Goal: Transaction & Acquisition: Register for event/course

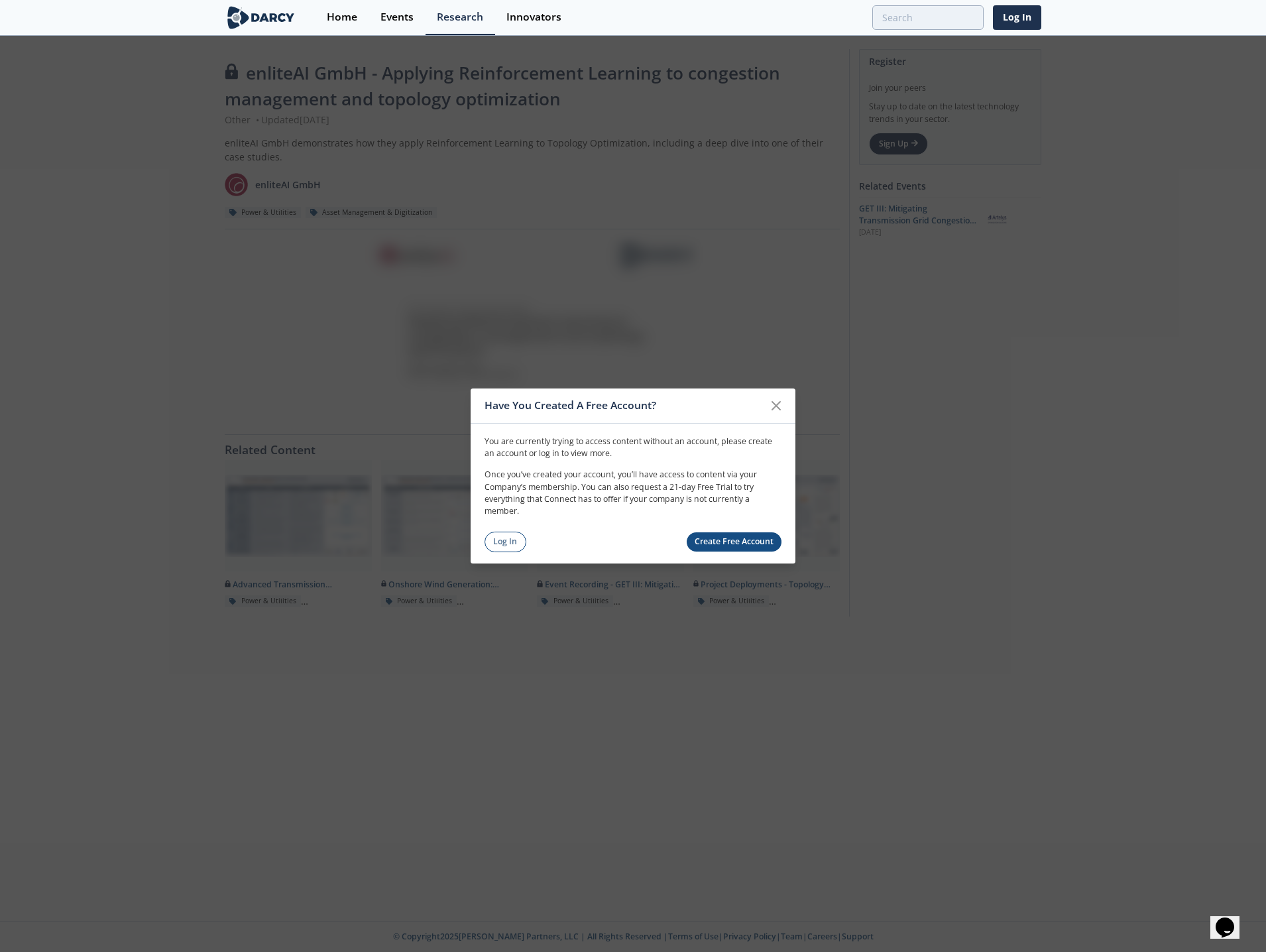
click at [747, 535] on link "Create Free Account" at bounding box center [734, 541] width 96 height 19
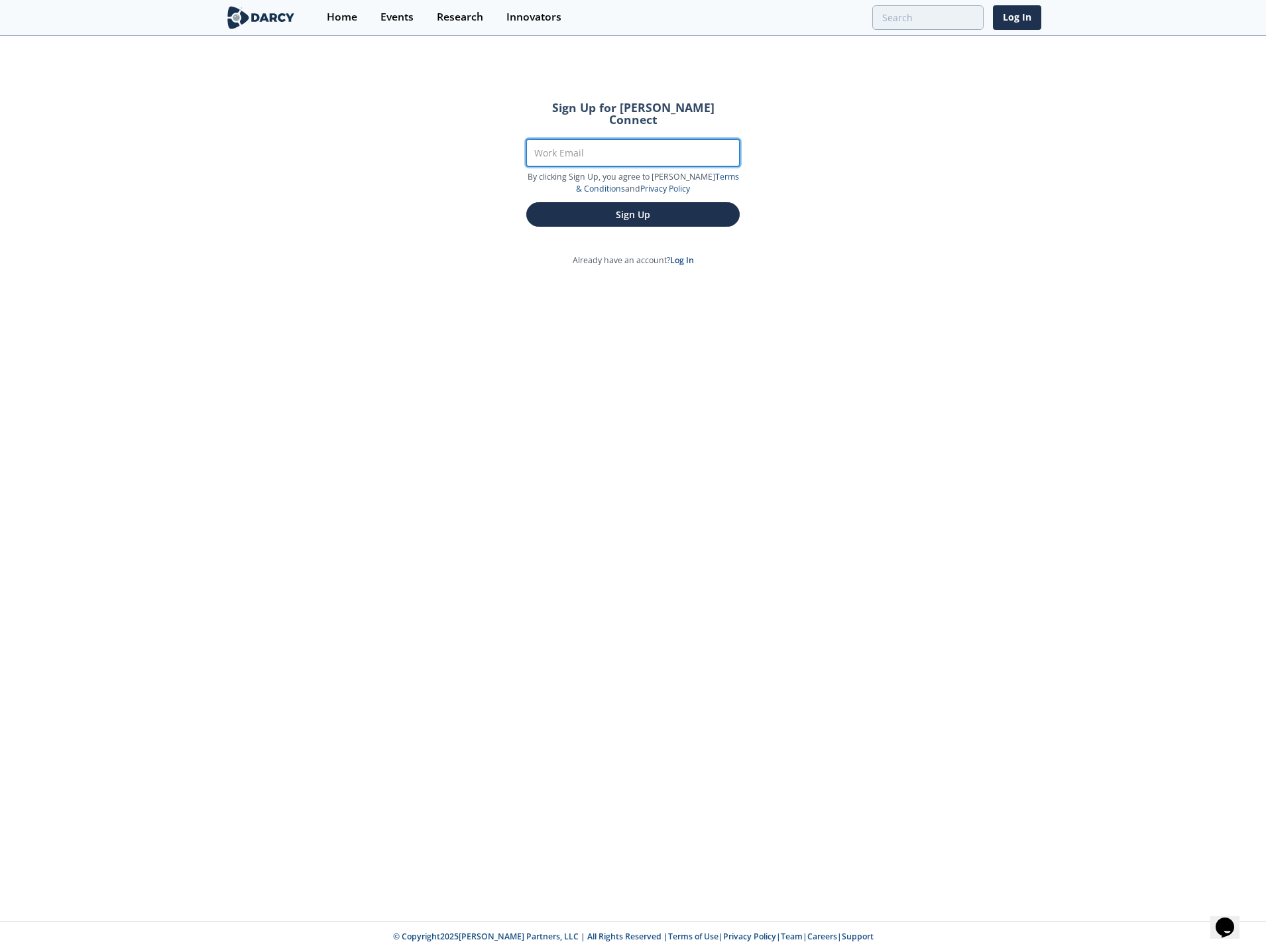
click at [647, 142] on input "Work Email" at bounding box center [633, 153] width 213 height 27
type input "jcole@misoenergy.org"
click at [633, 202] on button "Sign Up" at bounding box center [633, 214] width 213 height 24
click at [649, 209] on button "Sign Up" at bounding box center [633, 214] width 213 height 24
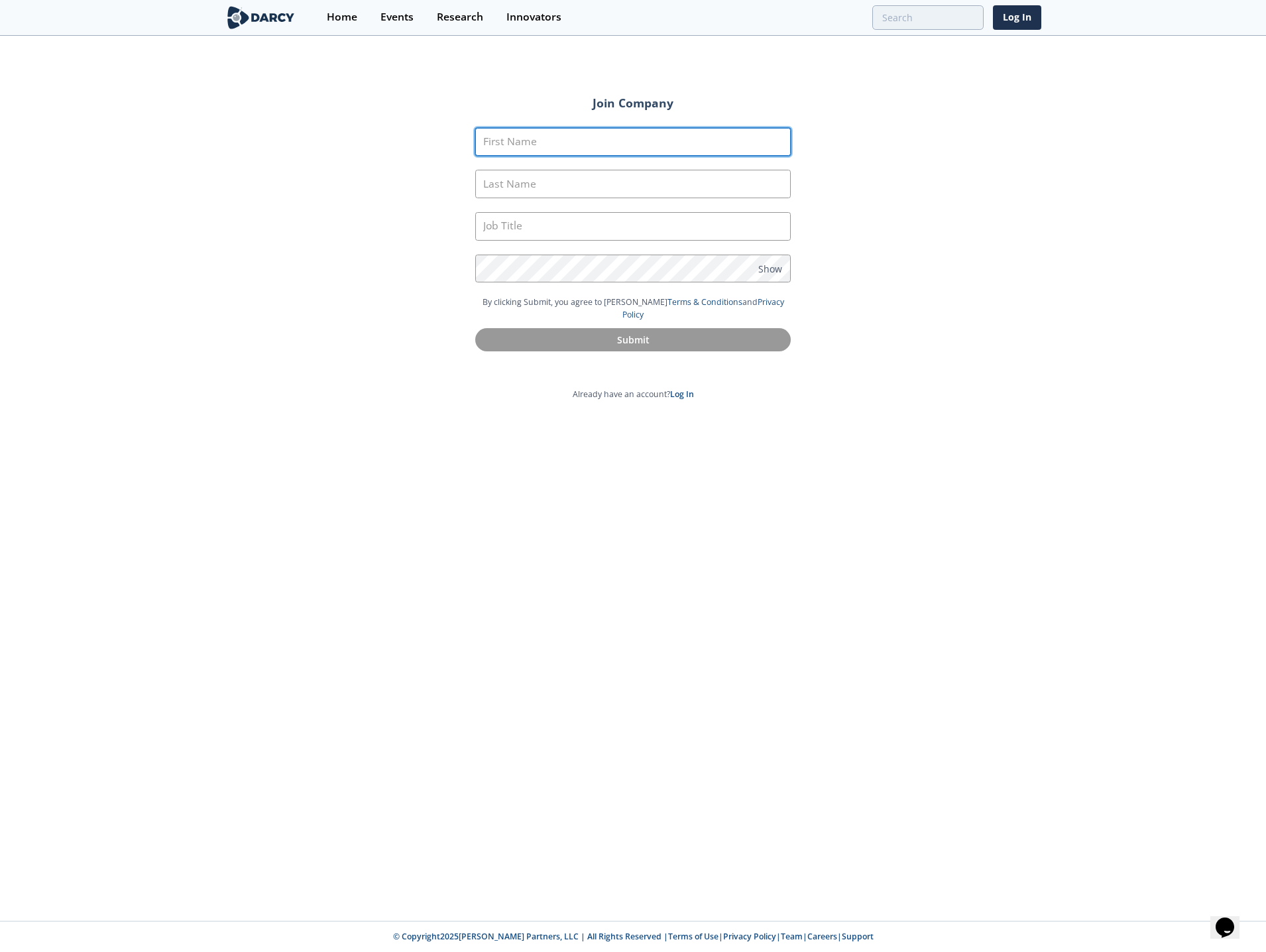
click at [586, 140] on input "First Name" at bounding box center [633, 142] width 316 height 29
type input "Jordan"
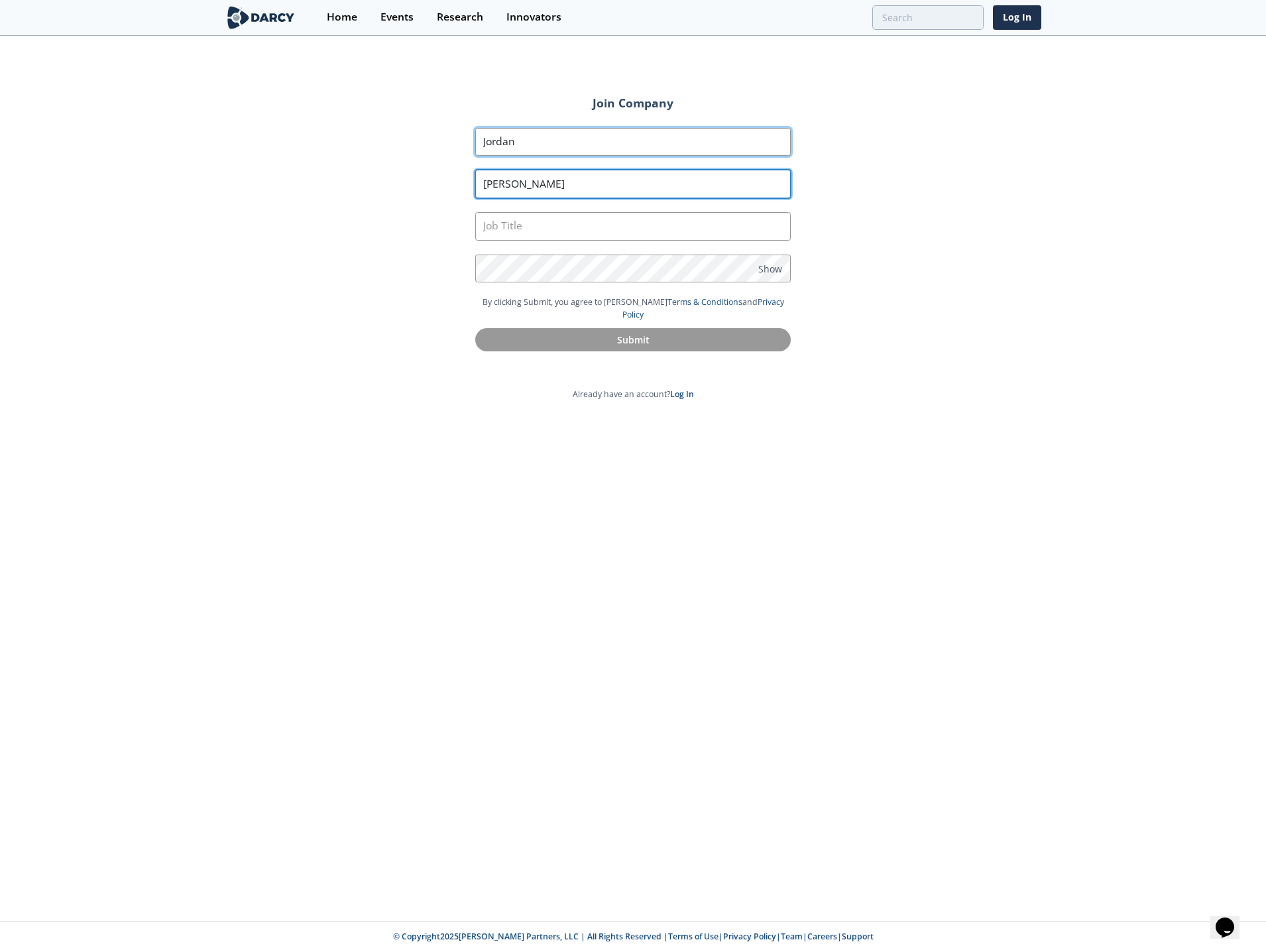
type input "Cole"
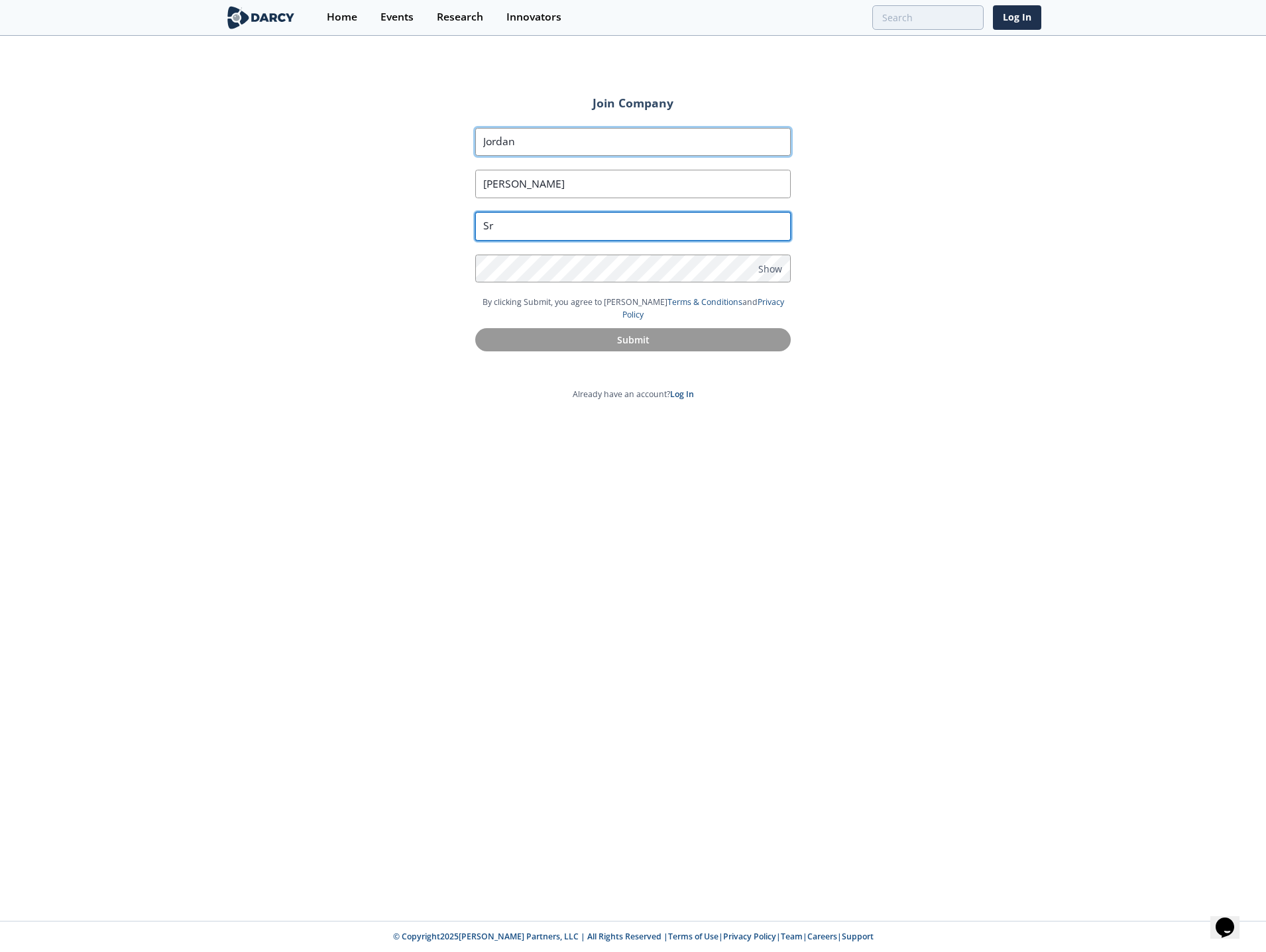
type input "S"
type input "Principal Advisor"
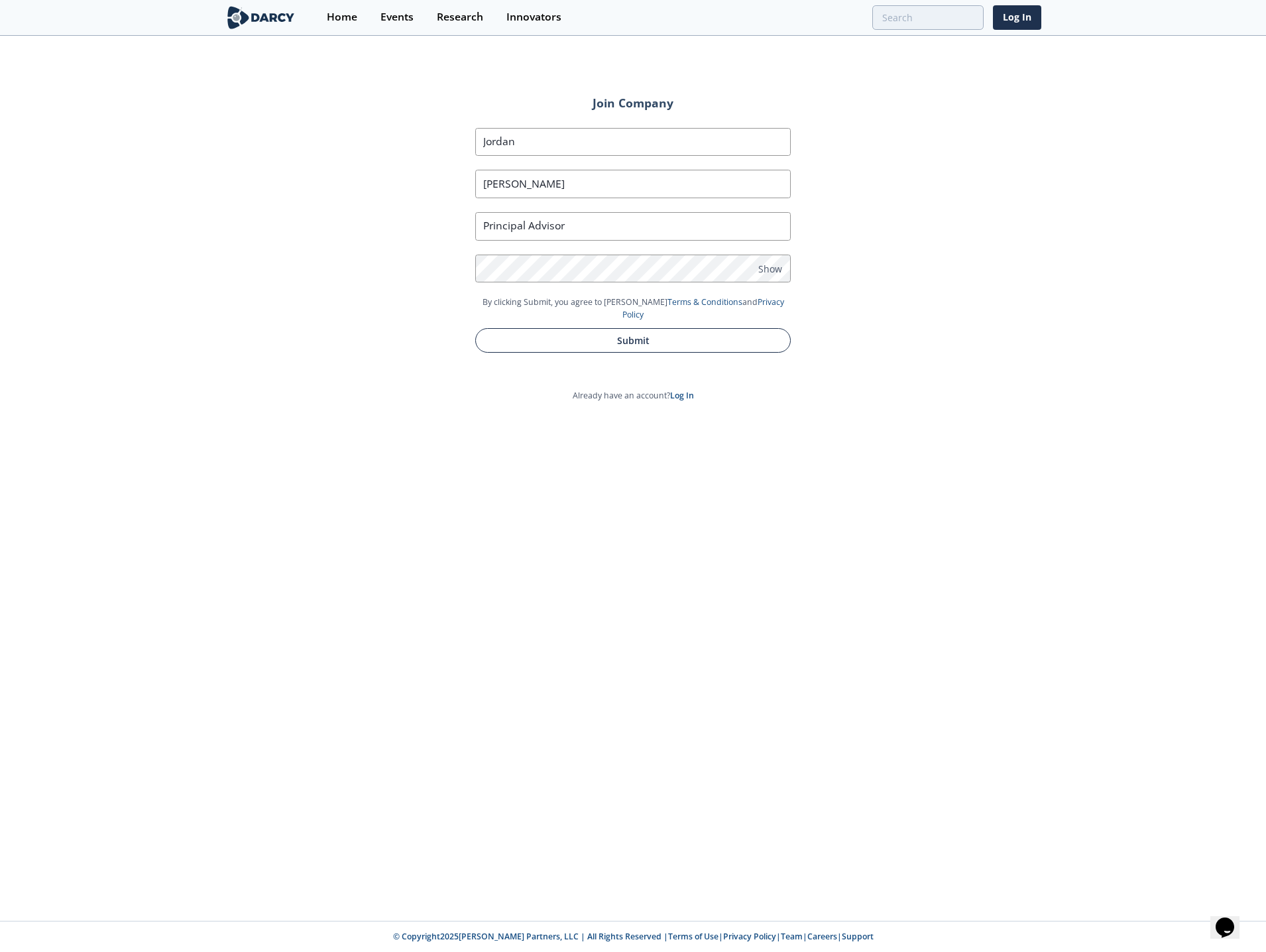
drag, startPoint x: 674, startPoint y: 323, endPoint x: 670, endPoint y: 329, distance: 7.2
click at [674, 329] on button "Submit" at bounding box center [633, 340] width 316 height 24
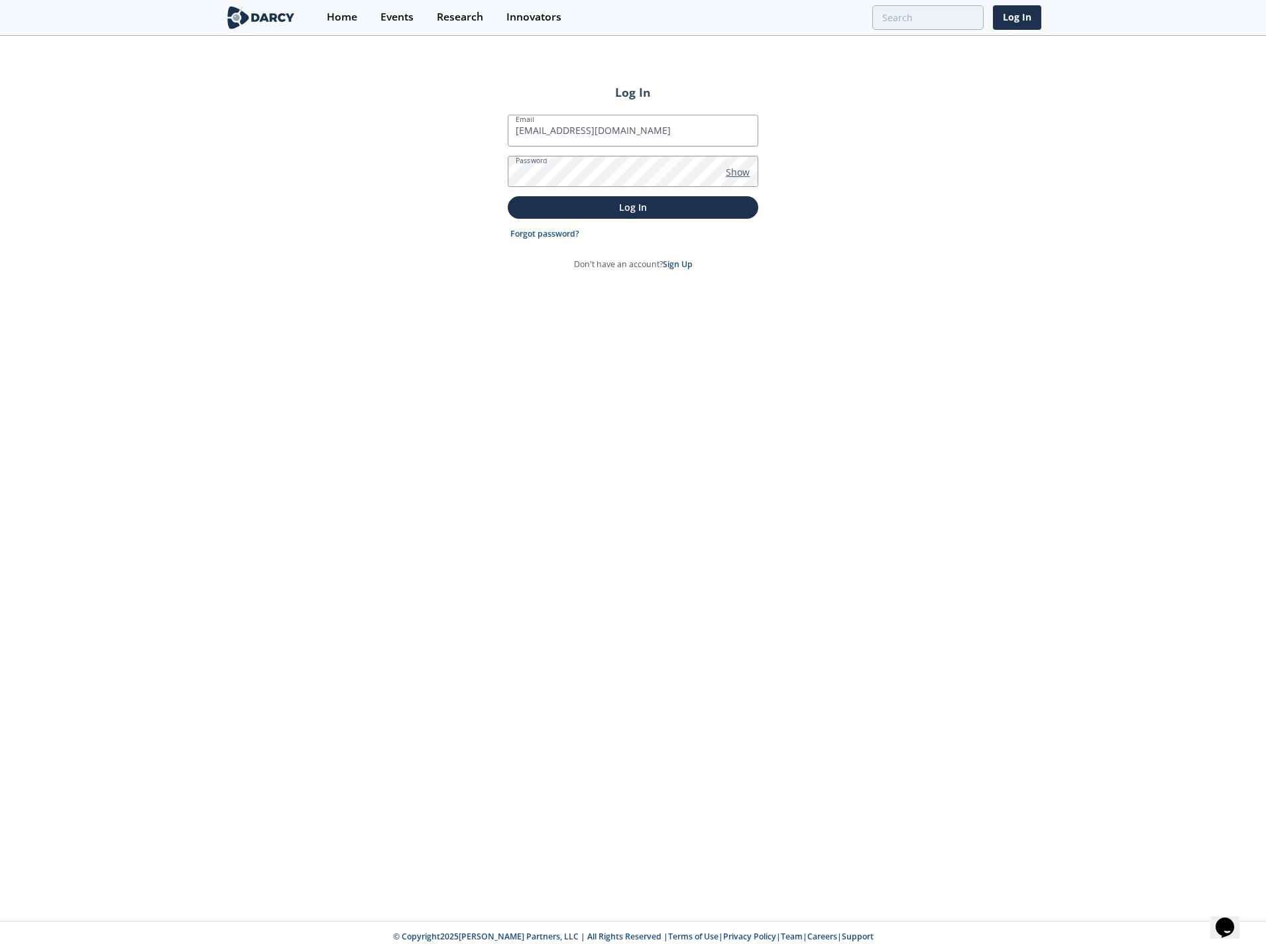
click at [743, 172] on span "Show" at bounding box center [738, 171] width 24 height 14
click at [637, 204] on p "Log In" at bounding box center [633, 207] width 232 height 14
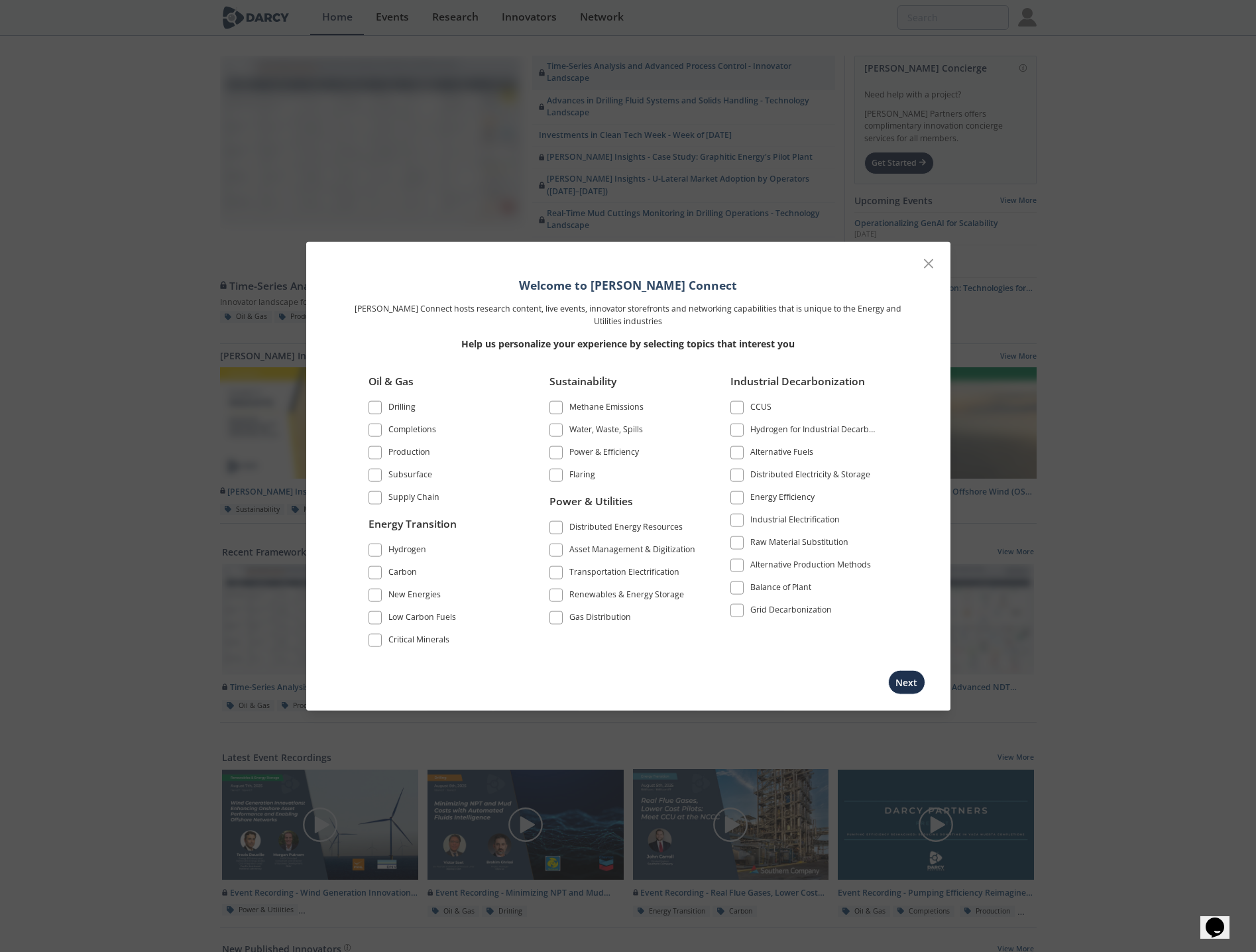
click at [375, 599] on span at bounding box center [375, 594] width 9 height 9
click at [558, 452] on span at bounding box center [555, 452] width 9 height 9
click at [557, 535] on label "Distributed Energy Resources" at bounding box center [623, 527] width 149 height 18
click at [558, 525] on span at bounding box center [555, 527] width 9 height 9
click at [553, 599] on span at bounding box center [555, 594] width 9 height 9
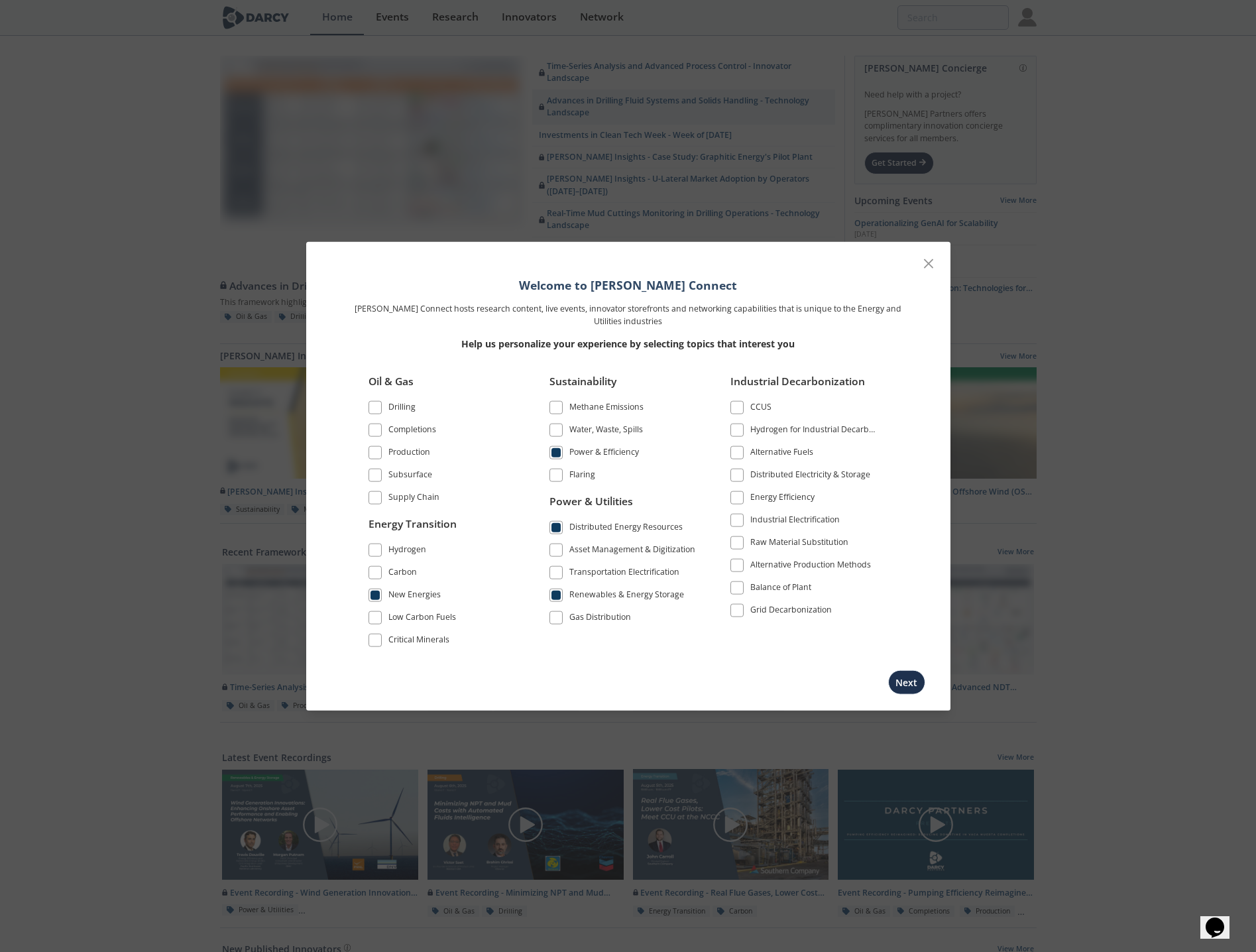
click at [736, 612] on span at bounding box center [737, 610] width 9 height 9
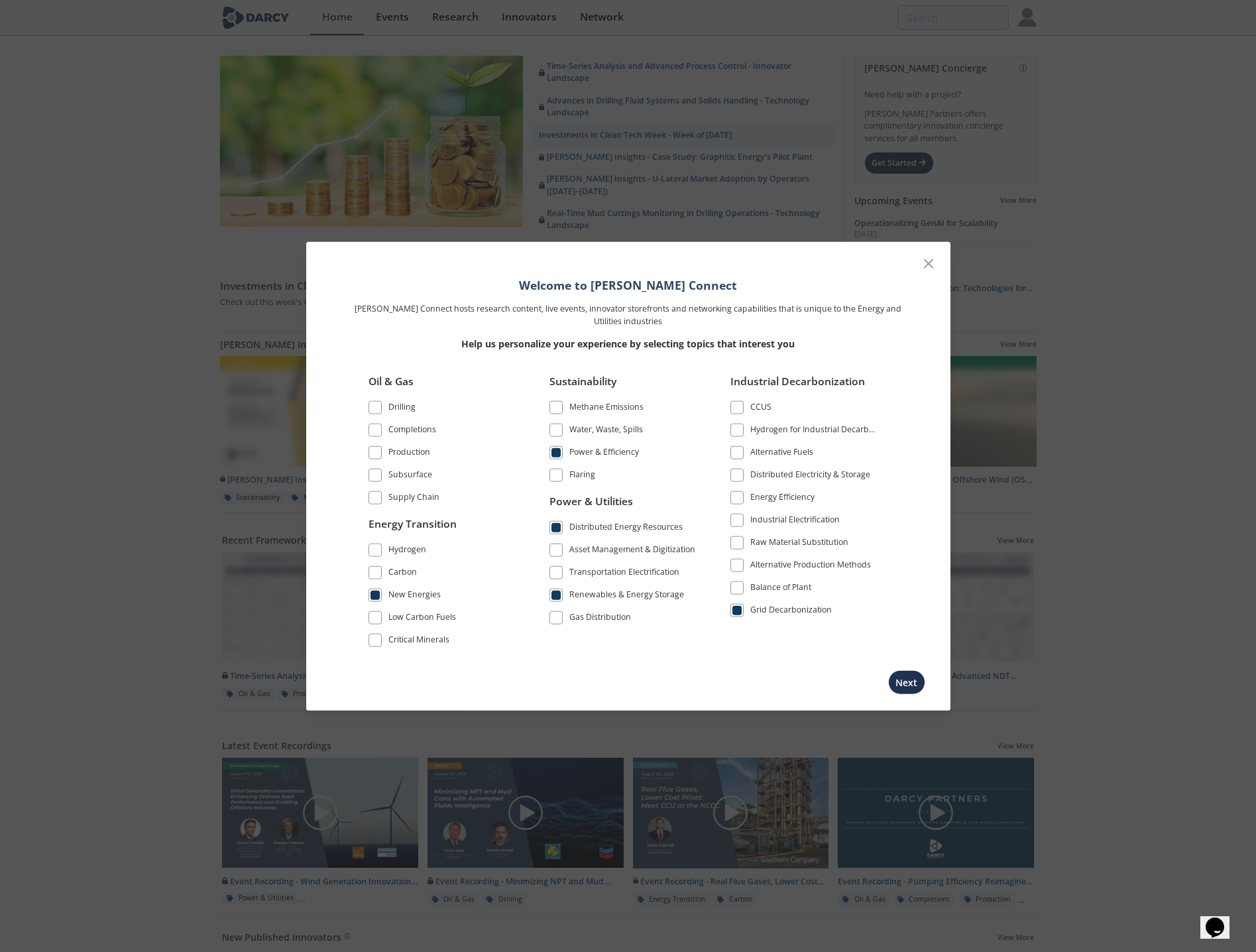
click at [739, 520] on span at bounding box center [737, 520] width 9 height 9
click at [739, 476] on span at bounding box center [737, 475] width 9 height 9
click at [900, 685] on button "Next" at bounding box center [907, 681] width 37 height 24
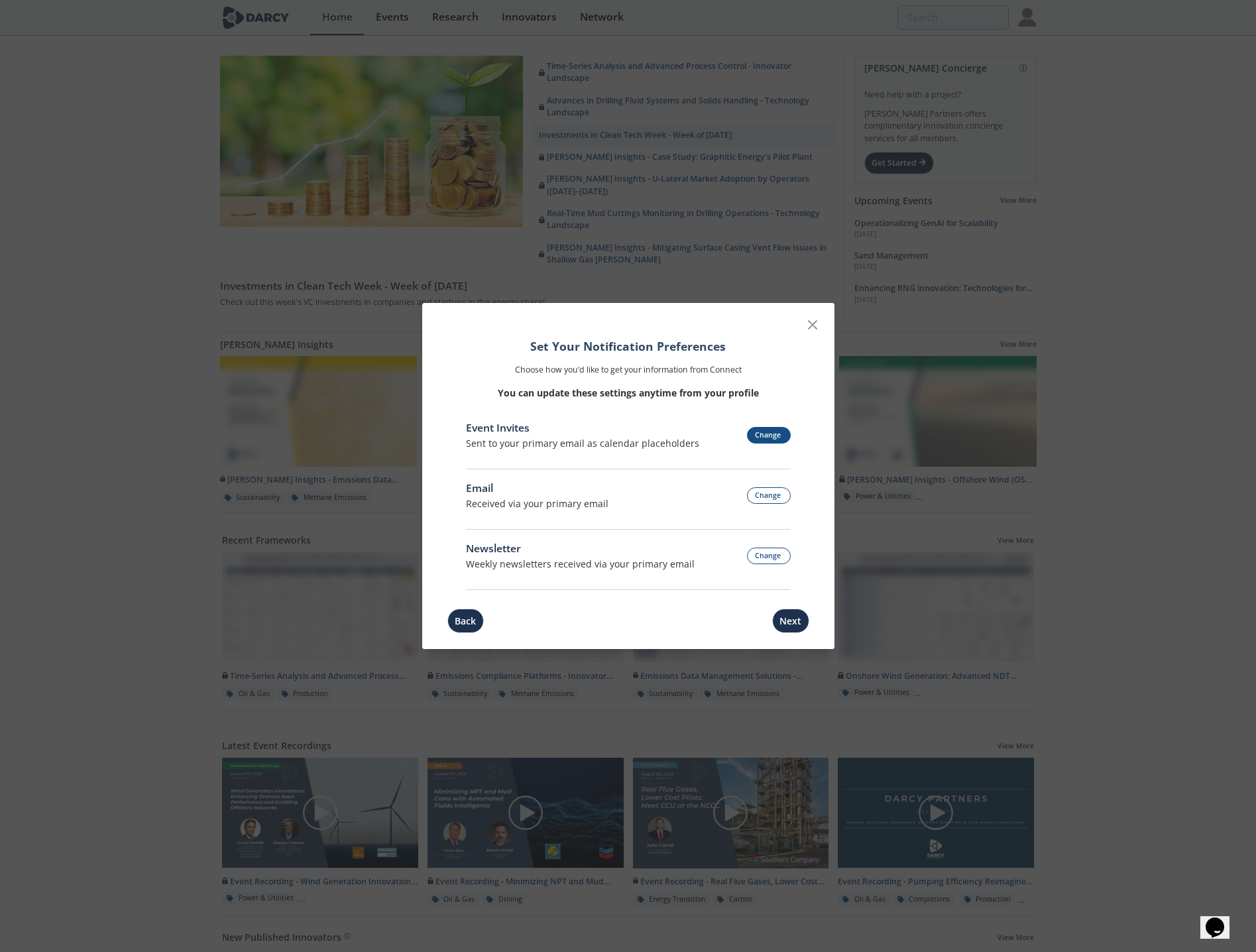
click at [779, 433] on button "Change" at bounding box center [769, 435] width 44 height 17
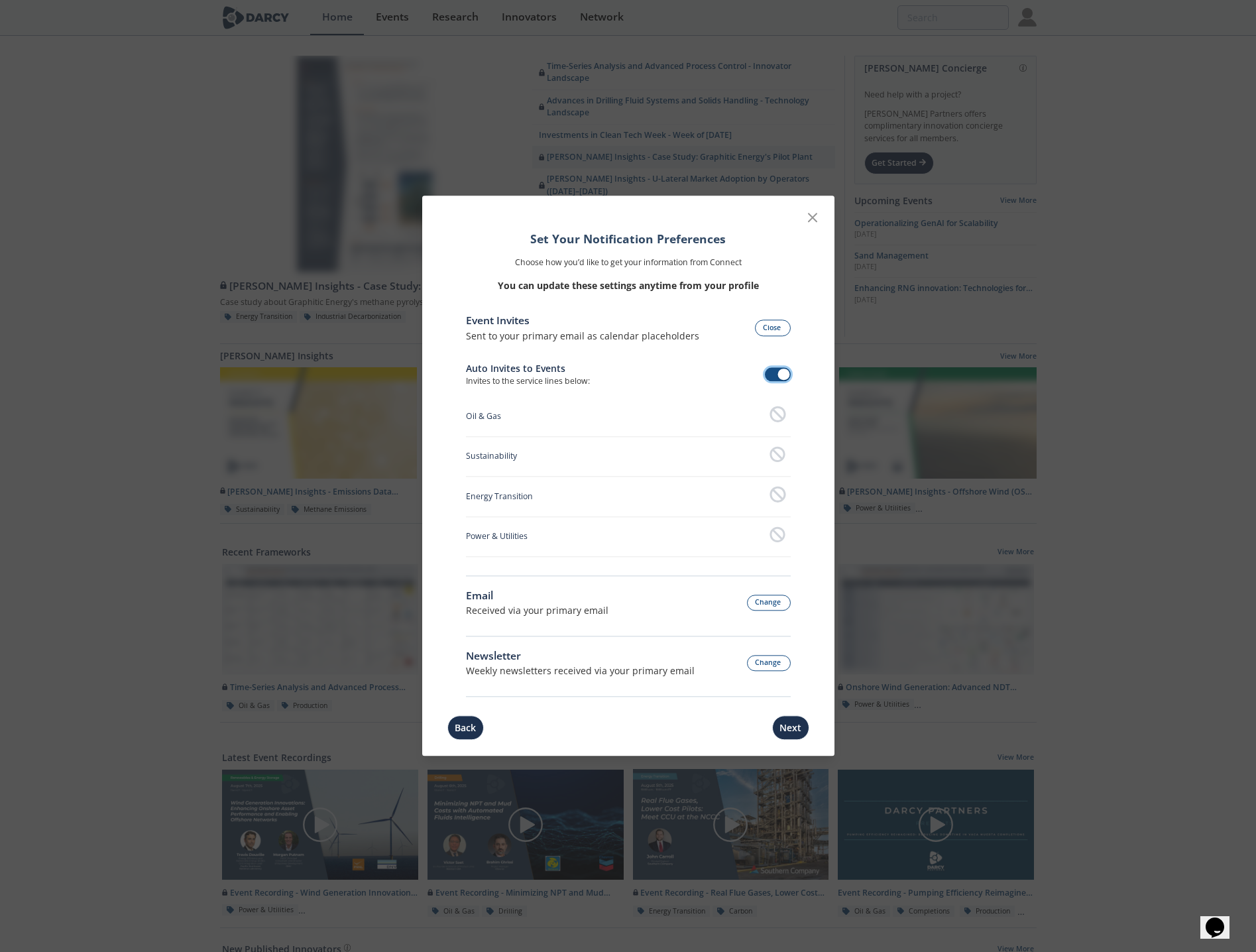
click at [776, 373] on span at bounding box center [777, 374] width 26 height 14
click at [771, 605] on button "Change" at bounding box center [769, 603] width 44 height 17
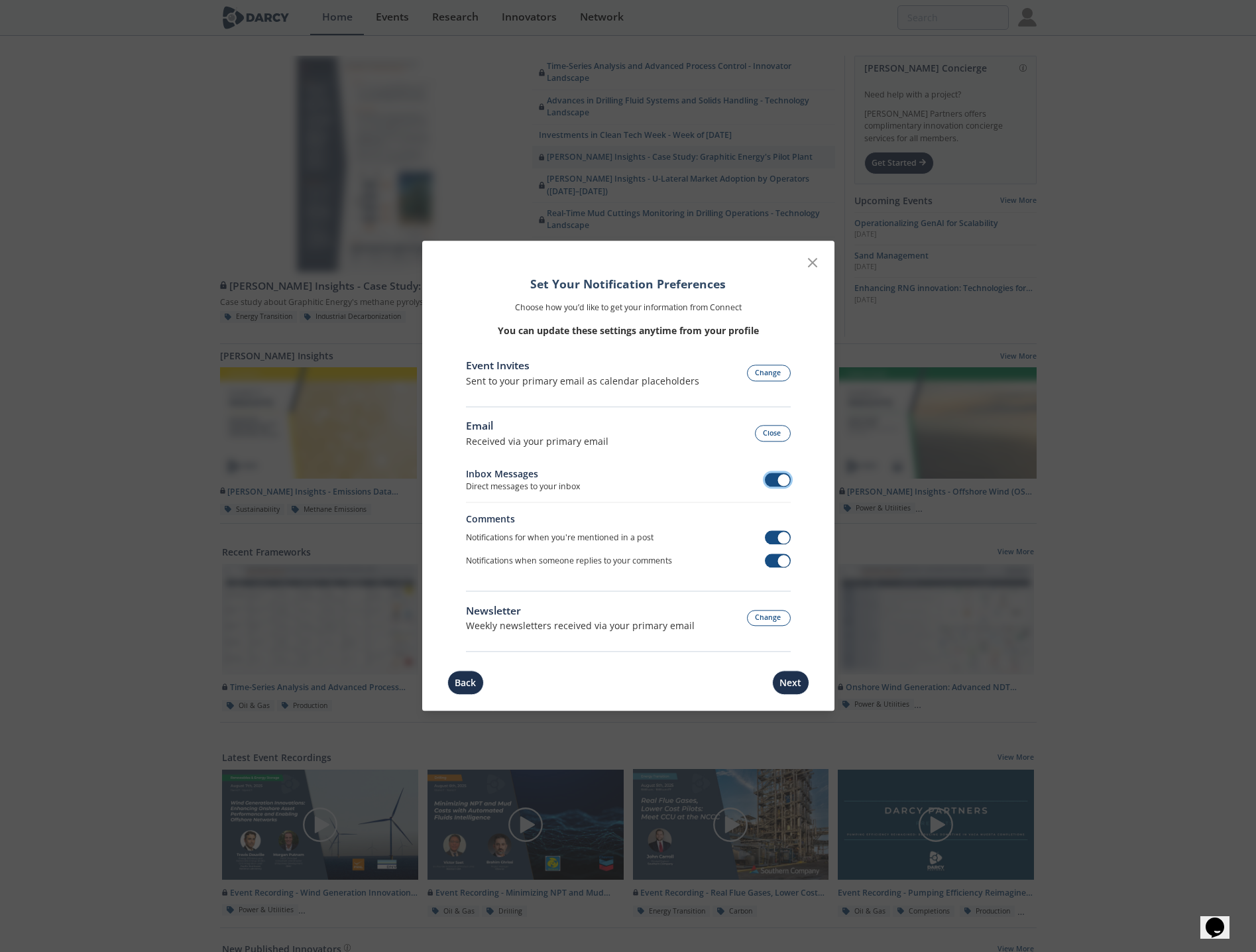
click at [778, 481] on span at bounding box center [784, 480] width 12 height 12
click at [778, 535] on span at bounding box center [784, 538] width 12 height 12
click at [772, 563] on span at bounding box center [777, 561] width 26 height 14
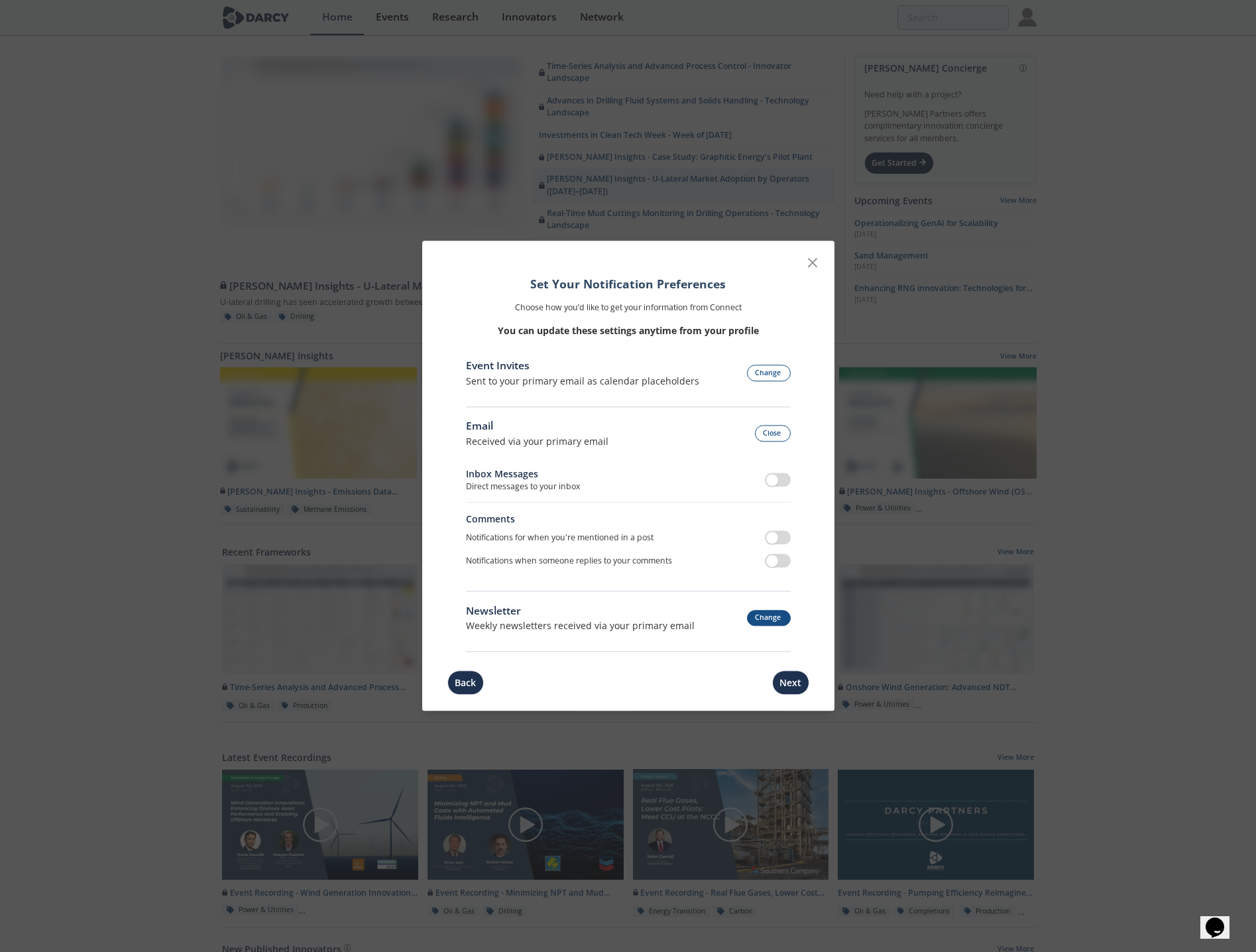
click at [761, 621] on button "Change" at bounding box center [769, 618] width 44 height 17
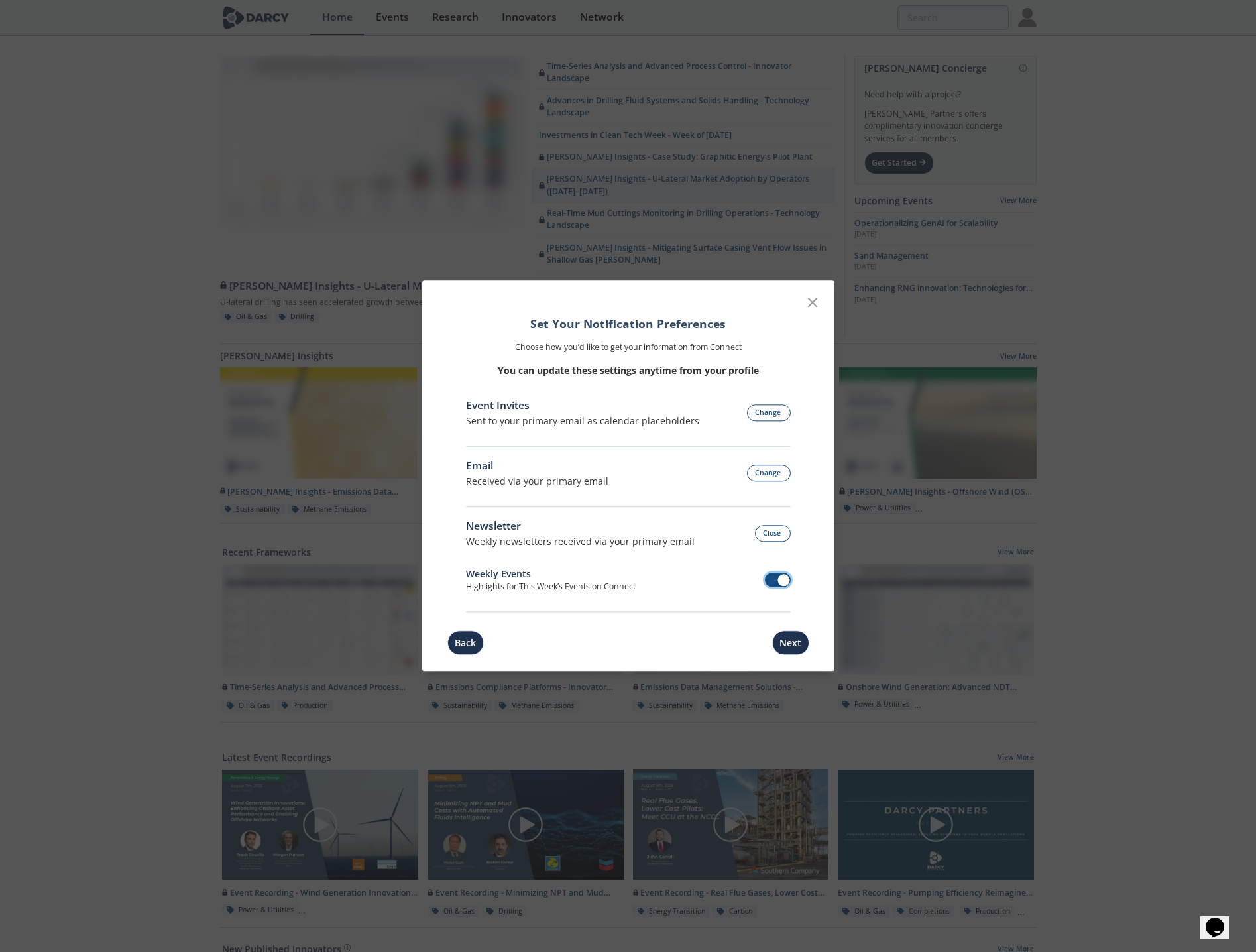
click at [770, 581] on span at bounding box center [777, 580] width 26 height 14
click at [796, 646] on button "Next" at bounding box center [791, 643] width 37 height 24
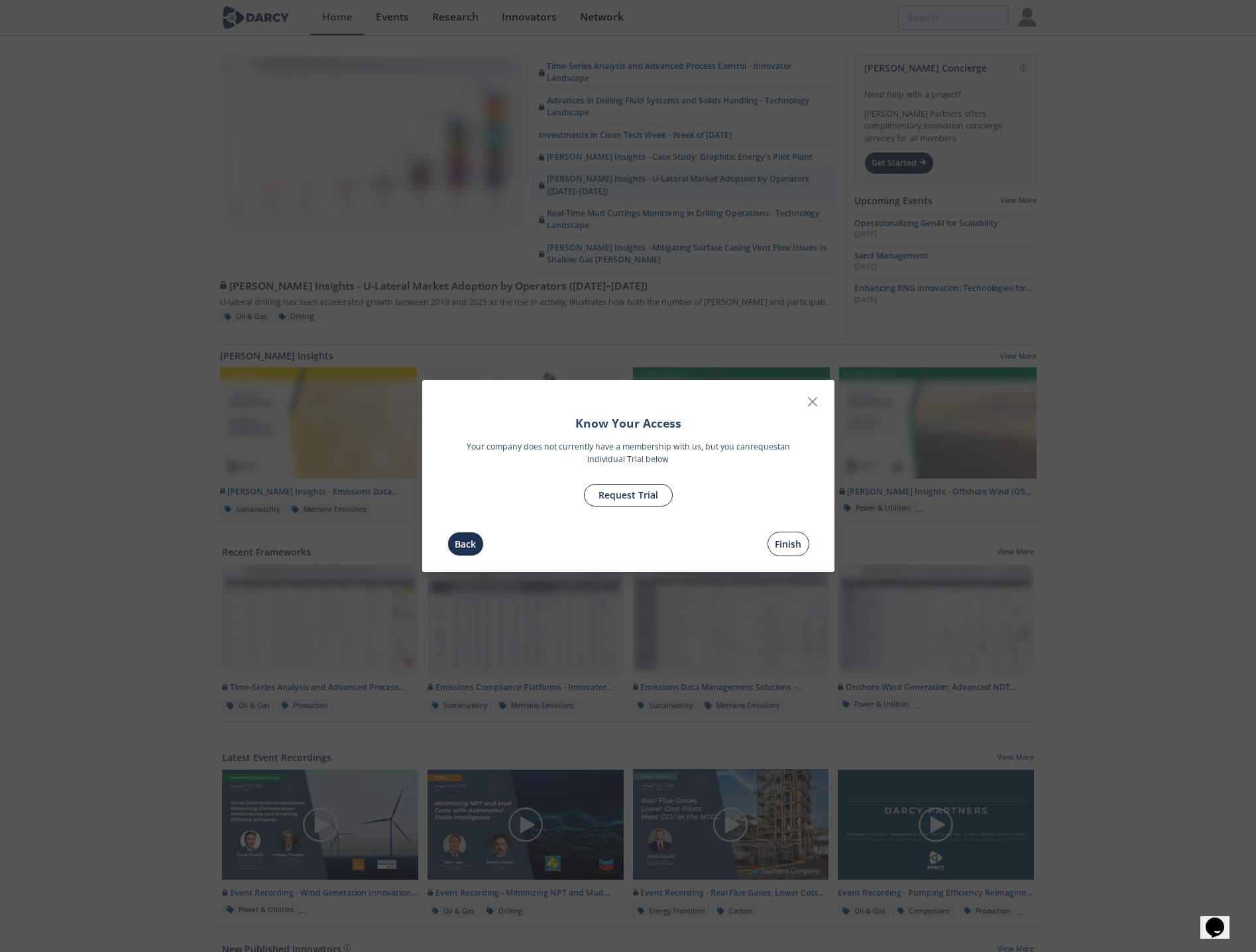
click at [791, 547] on button "Finish" at bounding box center [789, 544] width 42 height 24
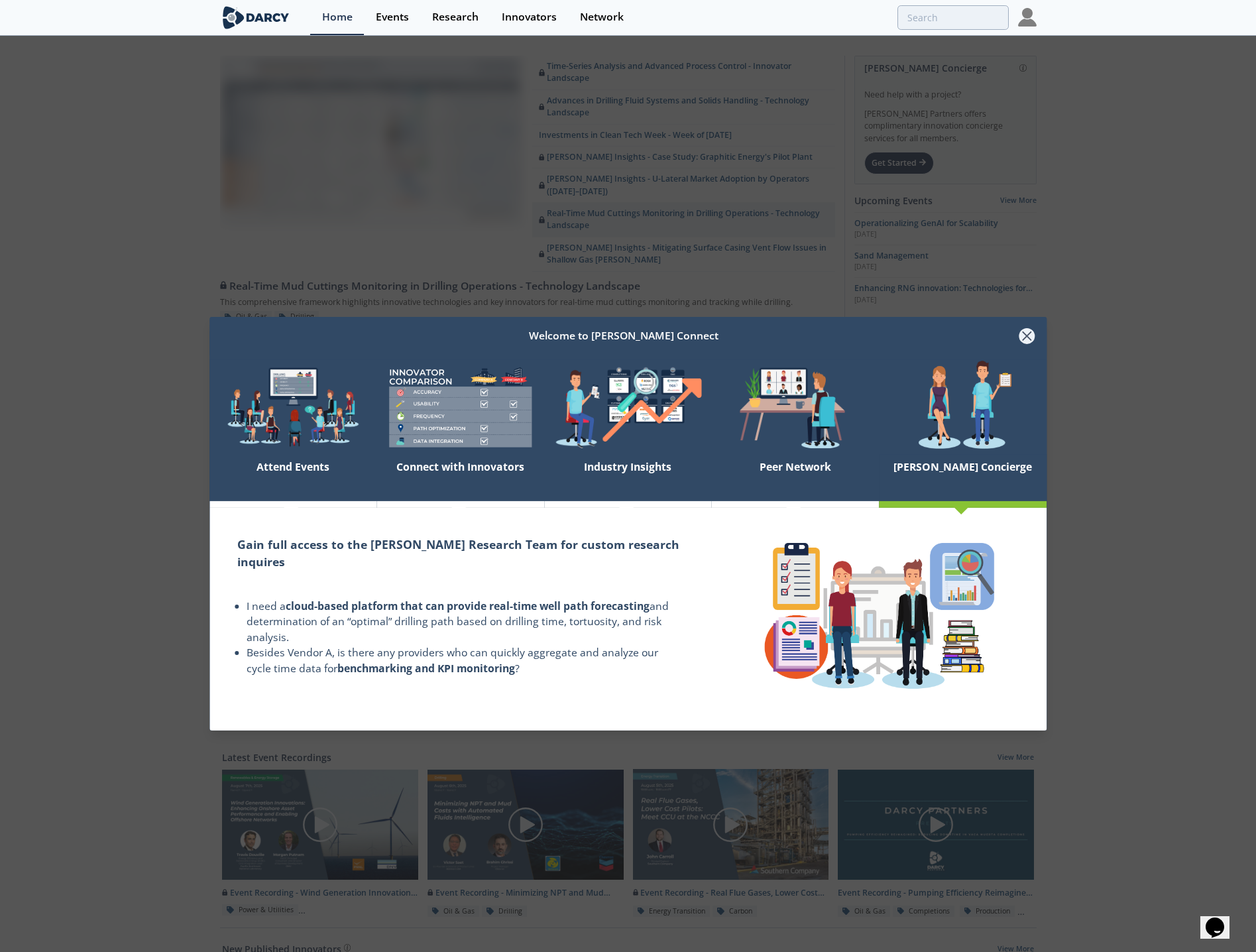
click at [1032, 338] on icon at bounding box center [1027, 336] width 16 height 16
